Goal: Navigation & Orientation: Find specific page/section

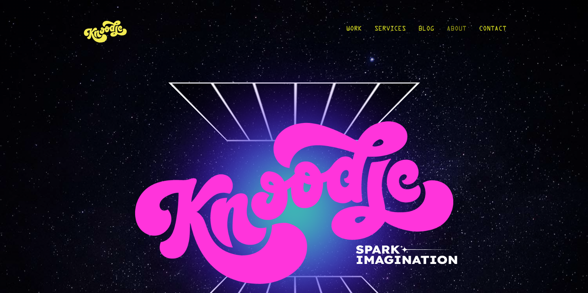
click at [463, 29] on link "About" at bounding box center [456, 31] width 20 height 37
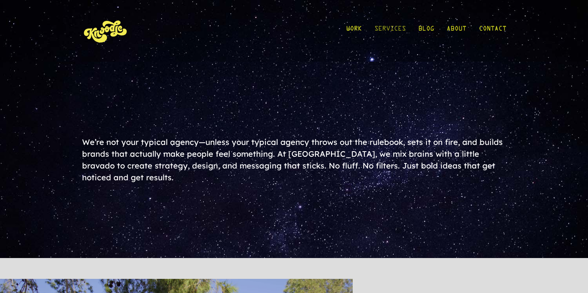
click at [402, 24] on link "Services" at bounding box center [389, 31] width 31 height 37
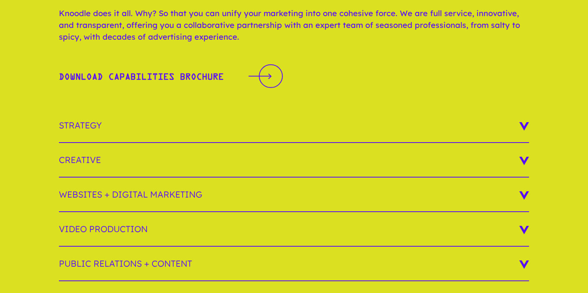
scroll to position [35, 0]
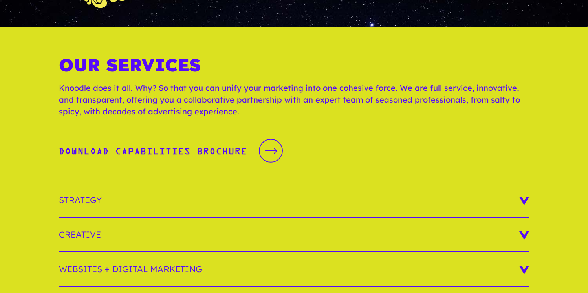
click at [277, 148] on div at bounding box center [273, 150] width 5 height 5
